Goal: Book appointment/travel/reservation

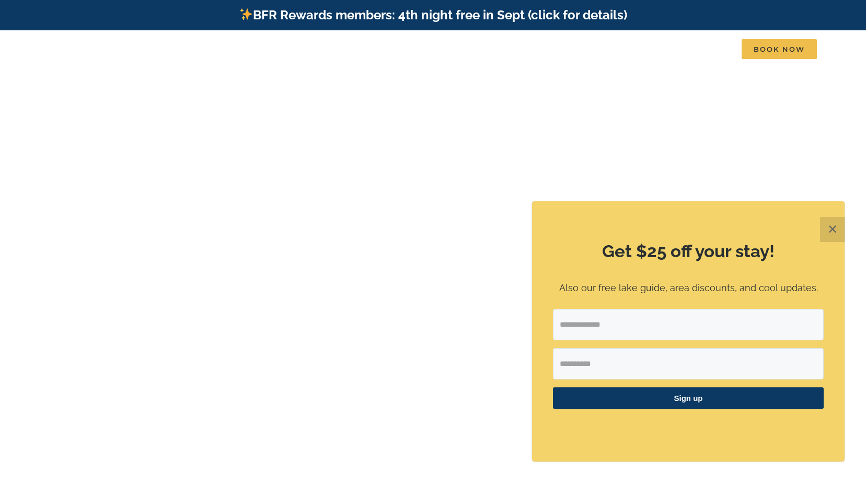
click at [834, 233] on button "✕" at bounding box center [832, 229] width 25 height 25
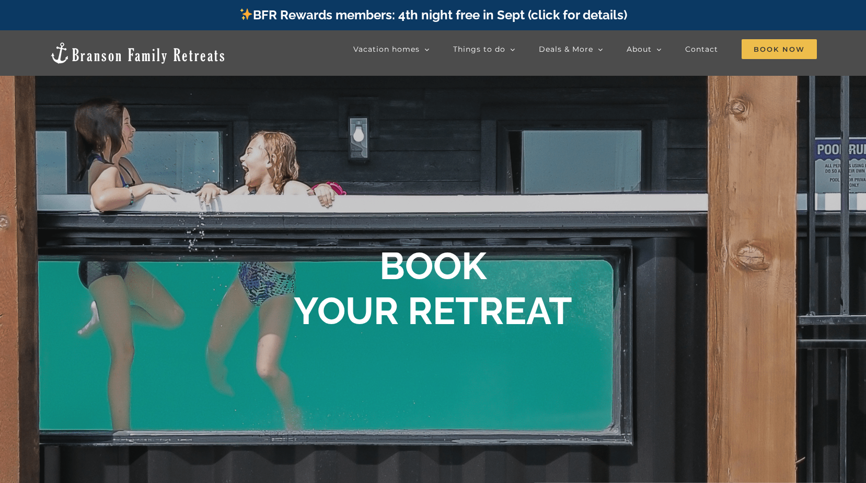
scroll to position [587, 0]
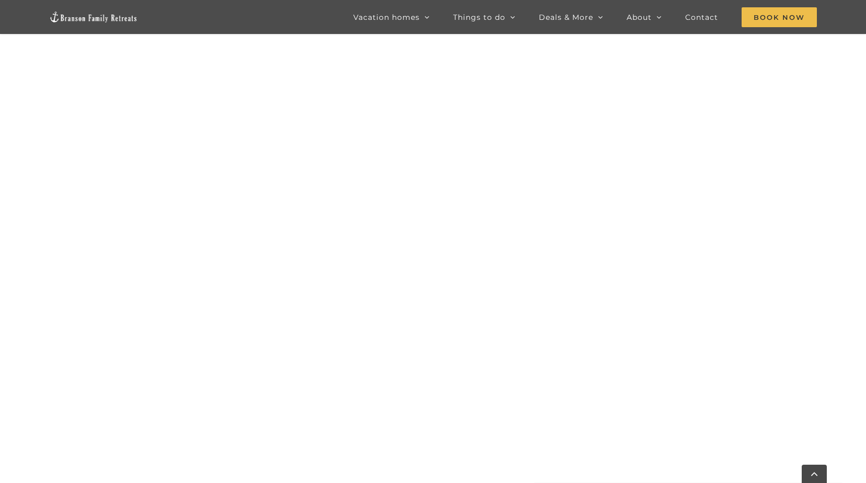
scroll to position [953, 0]
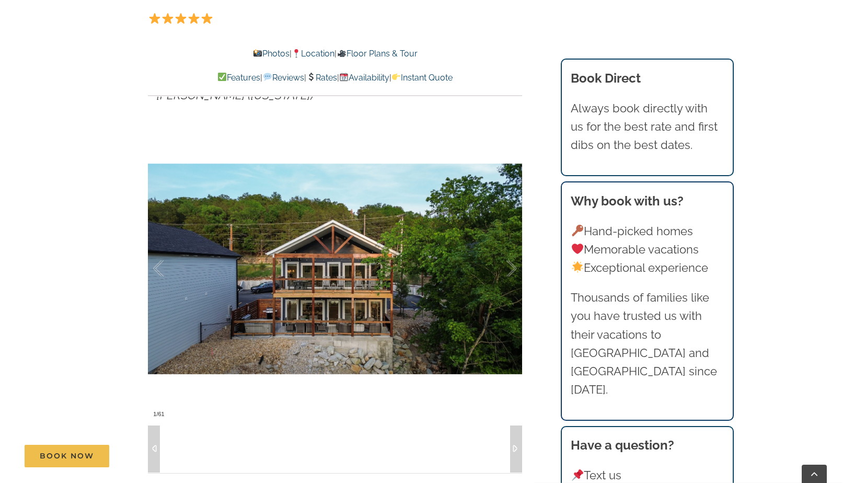
scroll to position [762, 0]
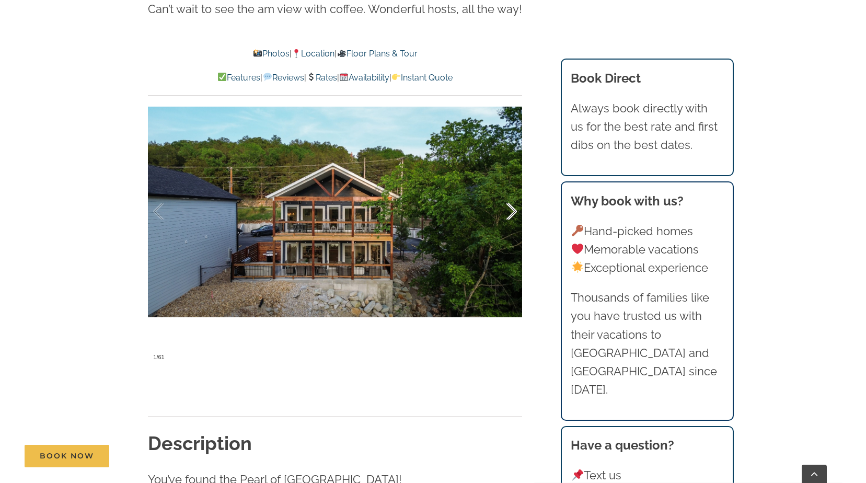
click at [494, 202] on div at bounding box center [500, 211] width 32 height 65
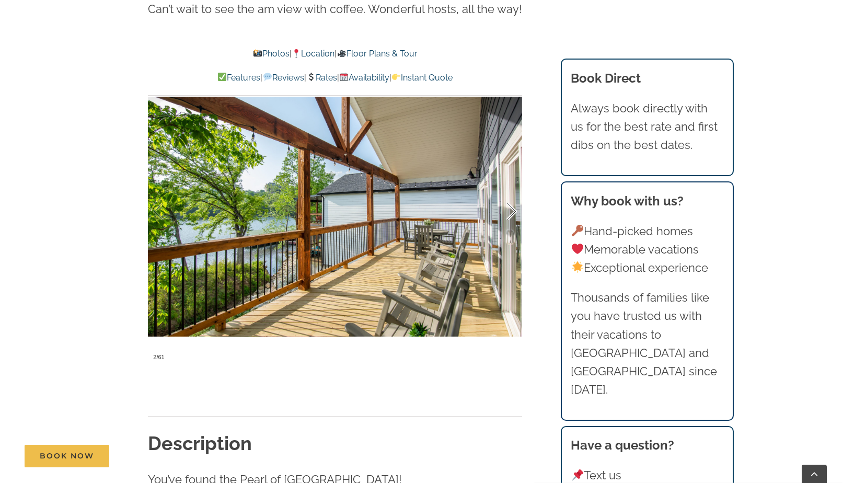
click at [496, 212] on div at bounding box center [500, 211] width 32 height 65
click at [497, 219] on div at bounding box center [500, 211] width 32 height 65
drag, startPoint x: 491, startPoint y: 238, endPoint x: 487, endPoint y: 242, distance: 5.9
click at [490, 238] on div at bounding box center [500, 211] width 32 height 65
click at [465, 299] on div at bounding box center [335, 211] width 374 height 307
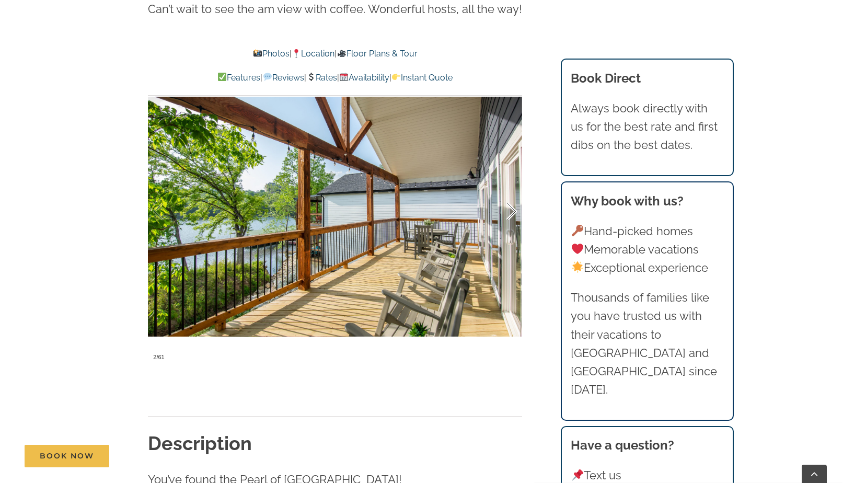
click at [516, 194] on div at bounding box center [500, 211] width 32 height 65
click at [515, 205] on div at bounding box center [500, 211] width 32 height 65
click at [512, 208] on div at bounding box center [500, 211] width 32 height 65
click at [509, 210] on div at bounding box center [500, 211] width 32 height 65
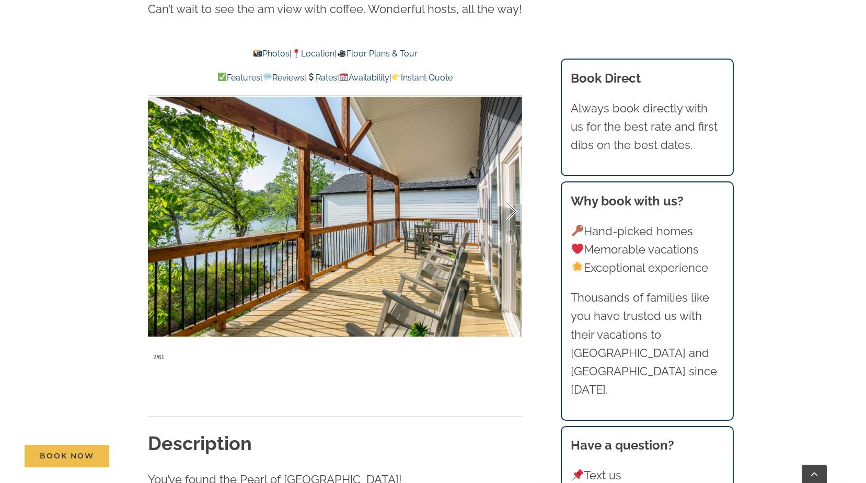
click at [509, 210] on div at bounding box center [500, 211] width 32 height 65
